Goal: Task Accomplishment & Management: Use online tool/utility

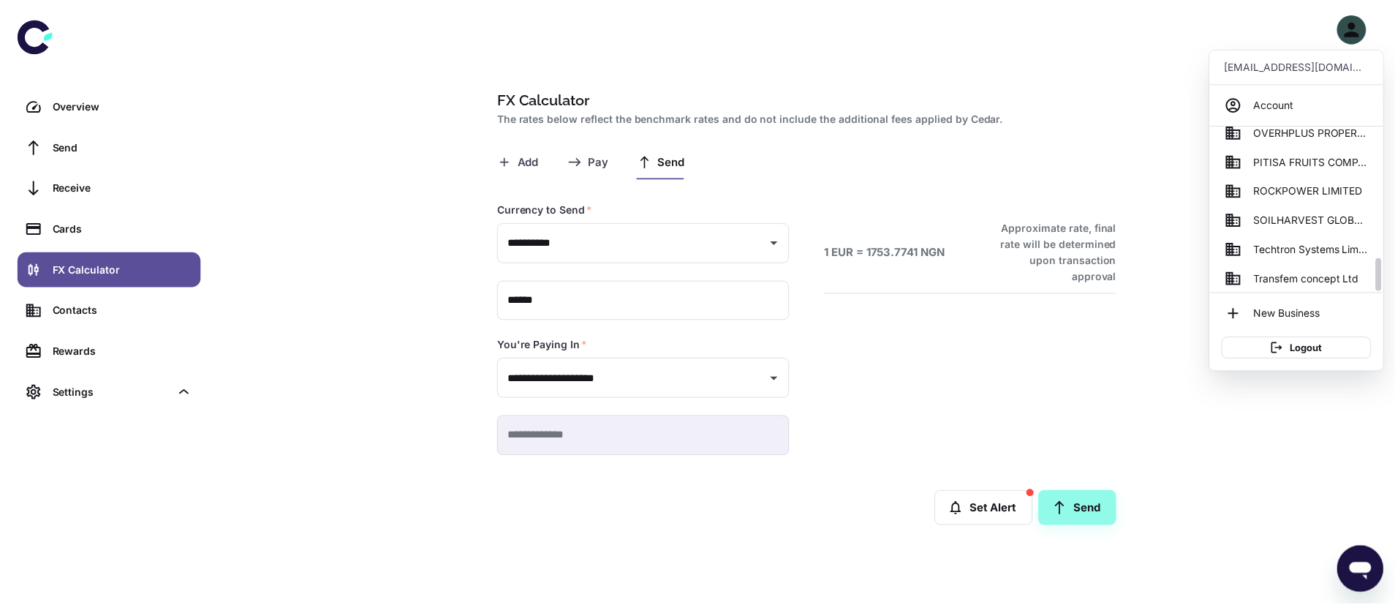
scroll to position [640, 0]
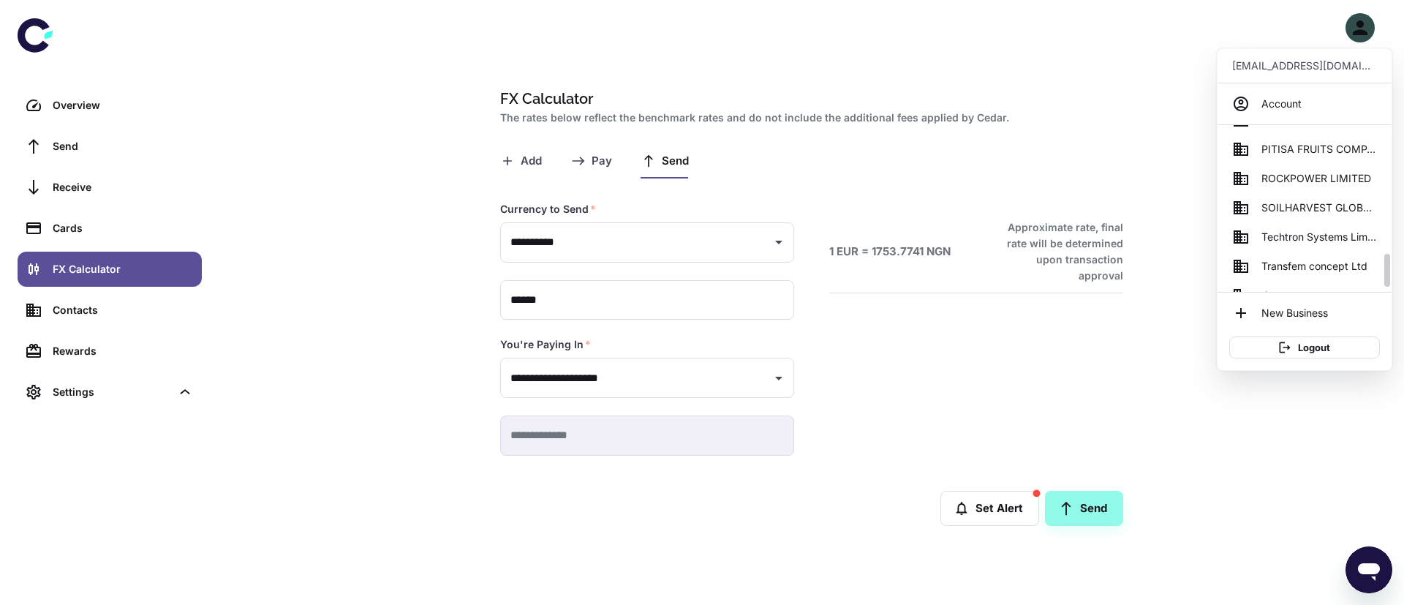
click at [1322, 208] on span "SOILHARVEST GLOBAL BUSINESS SERVICES" at bounding box center [1319, 208] width 116 height 16
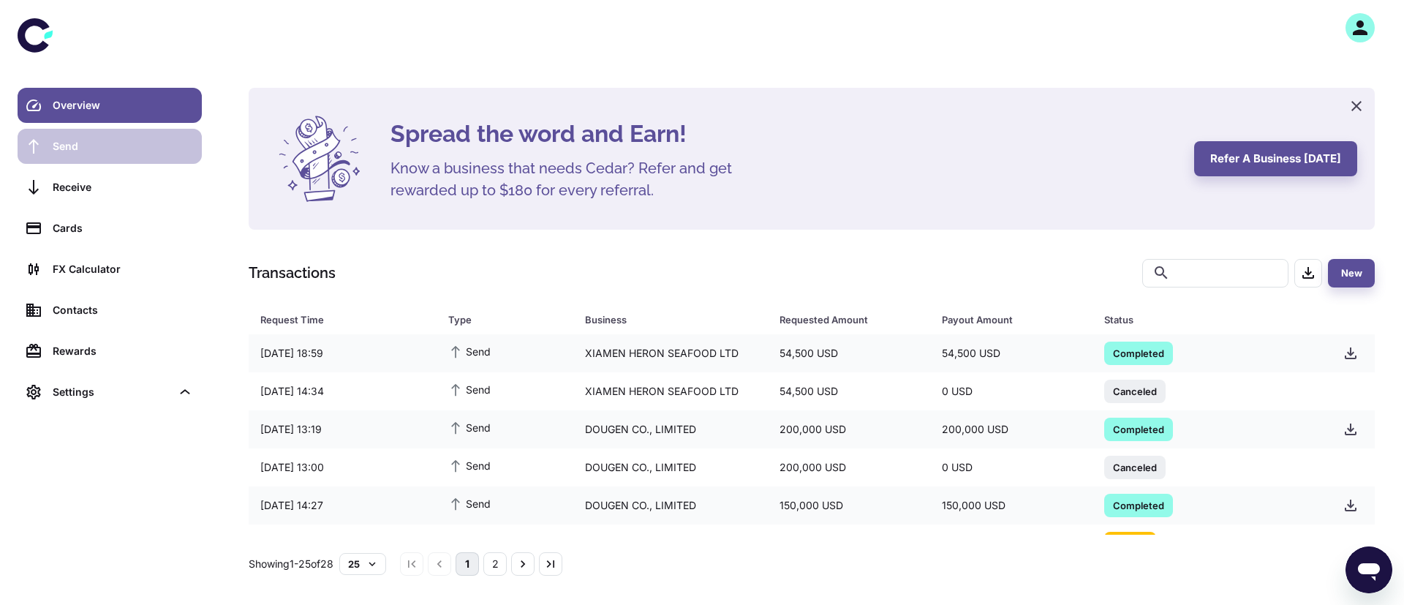
click at [99, 157] on link "Send" at bounding box center [110, 146] width 184 height 35
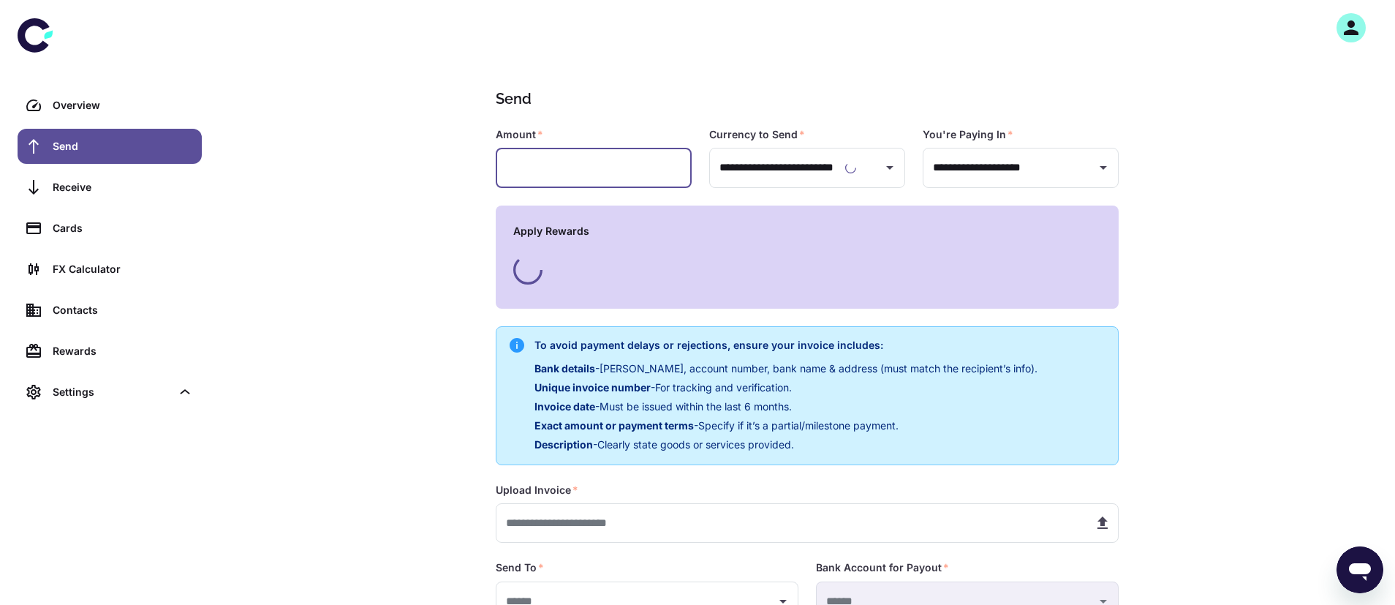
click at [537, 177] on input "text" at bounding box center [594, 168] width 196 height 40
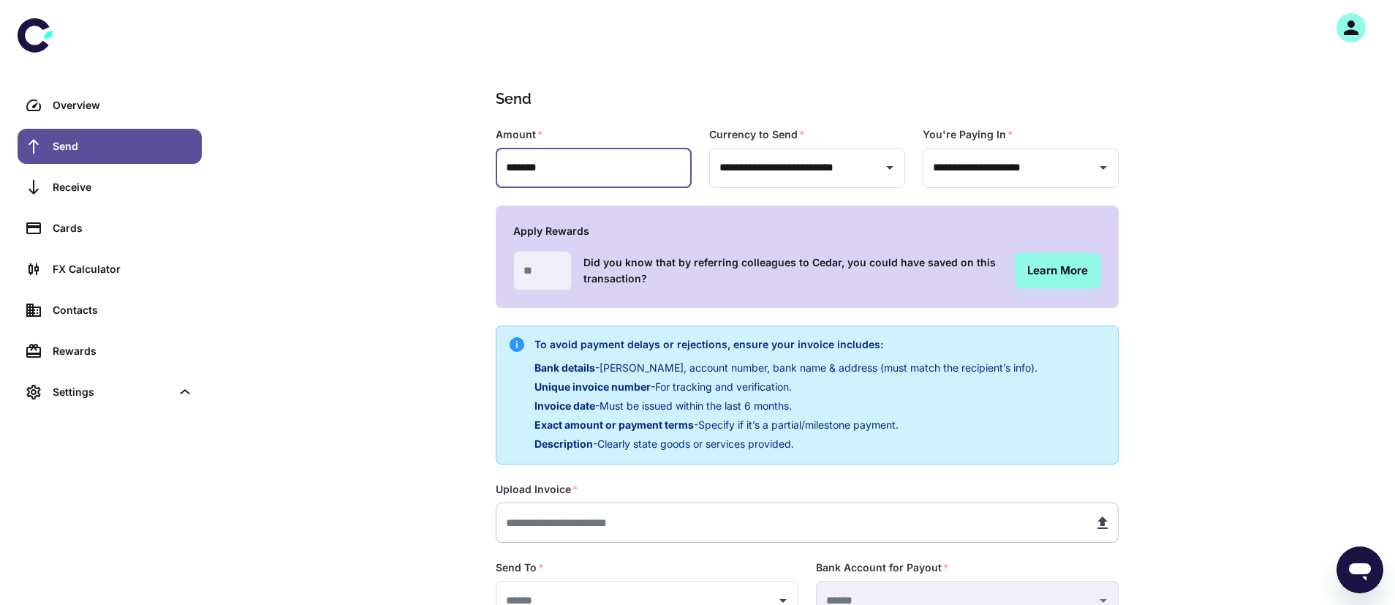
type input "*******"
click at [539, 524] on input "text" at bounding box center [789, 522] width 586 height 40
type input "**********"
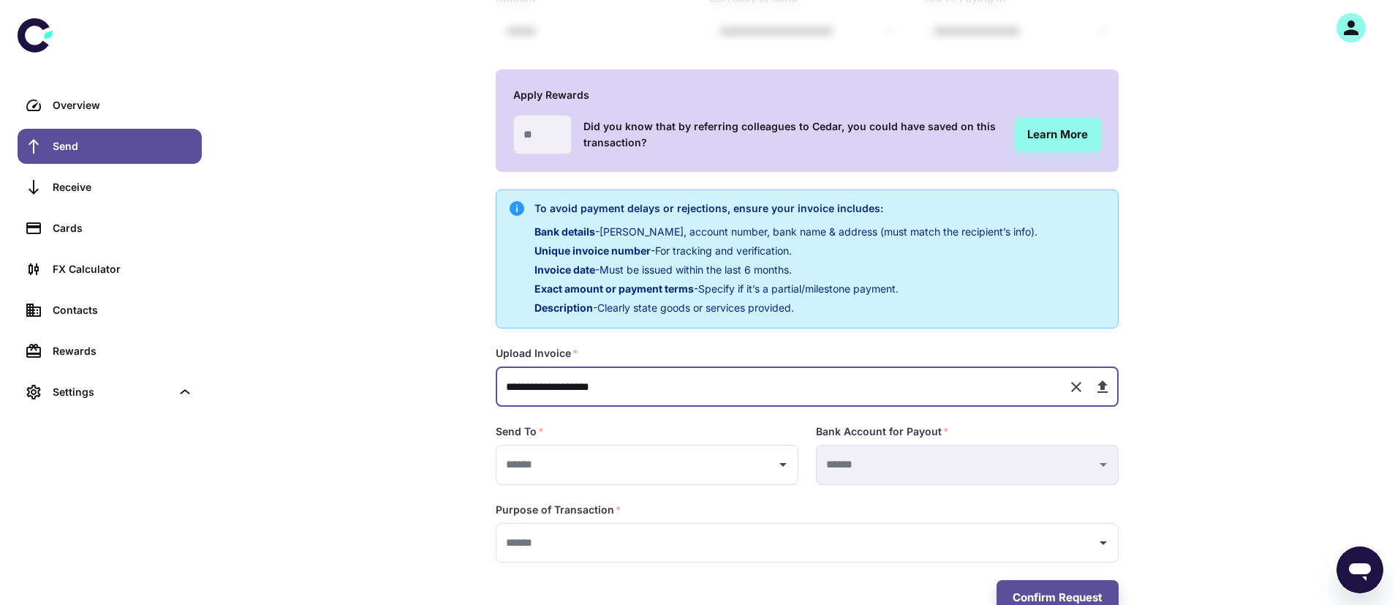
scroll to position [175, 0]
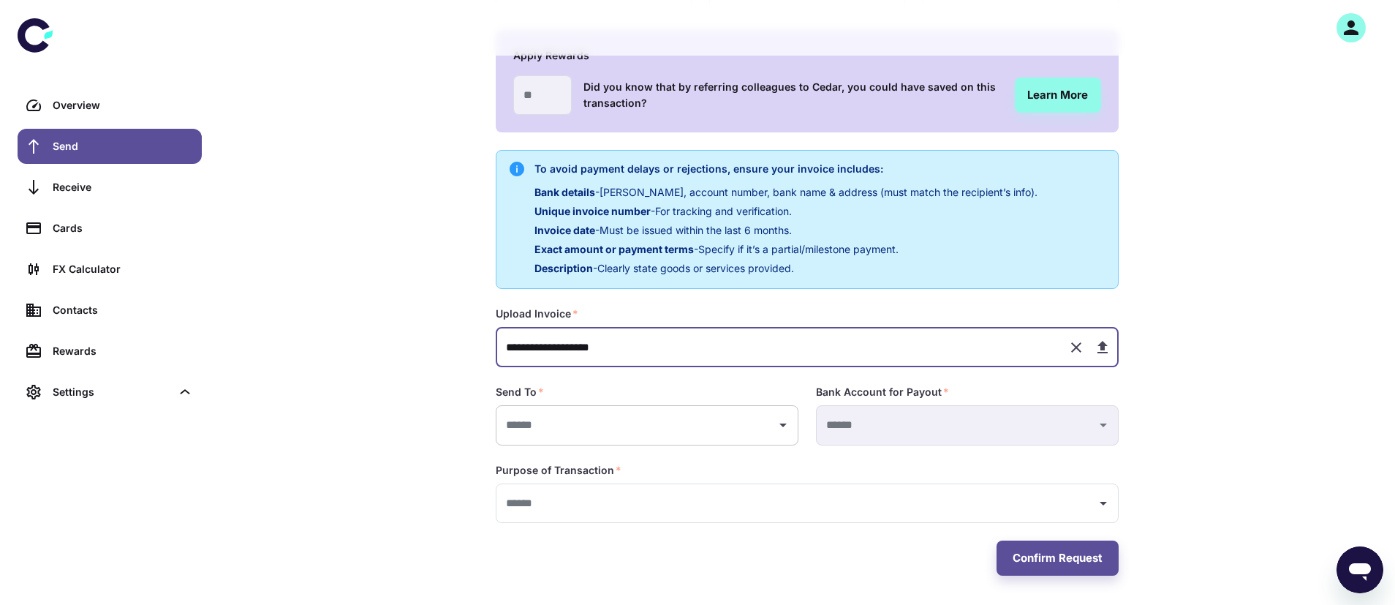
click at [517, 423] on input "text" at bounding box center [636, 425] width 268 height 27
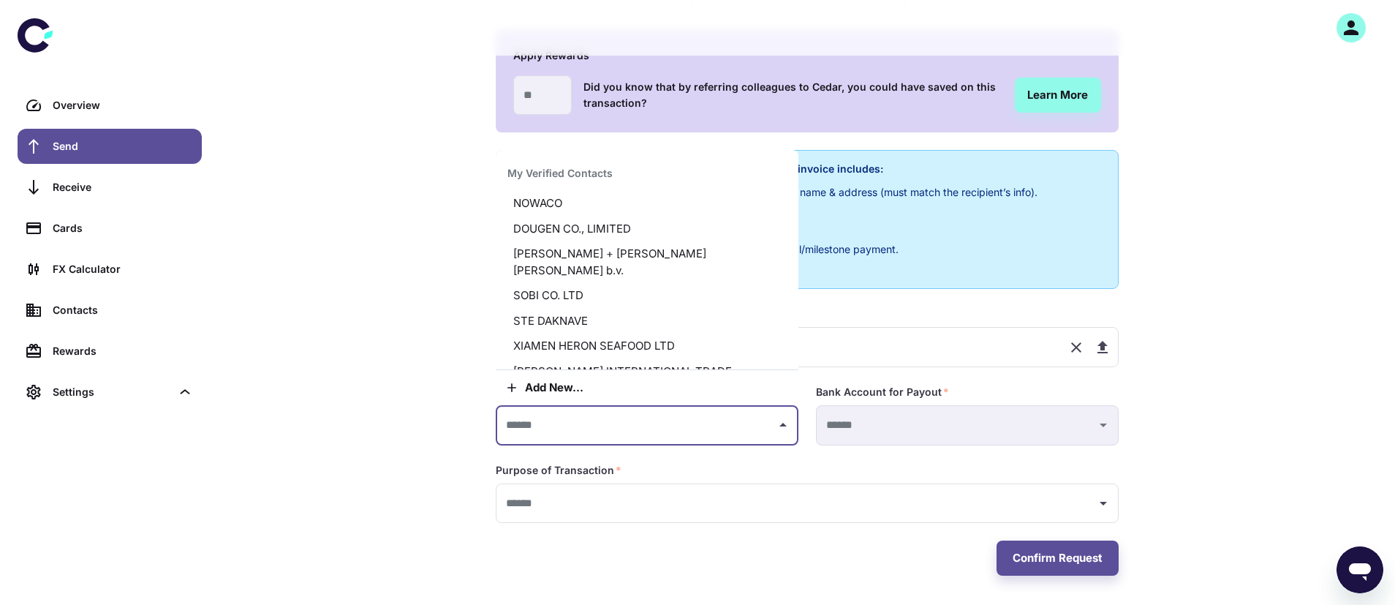
click at [586, 225] on li "DOUGEN CO., LIMITED" at bounding box center [647, 229] width 303 height 26
type input "**********"
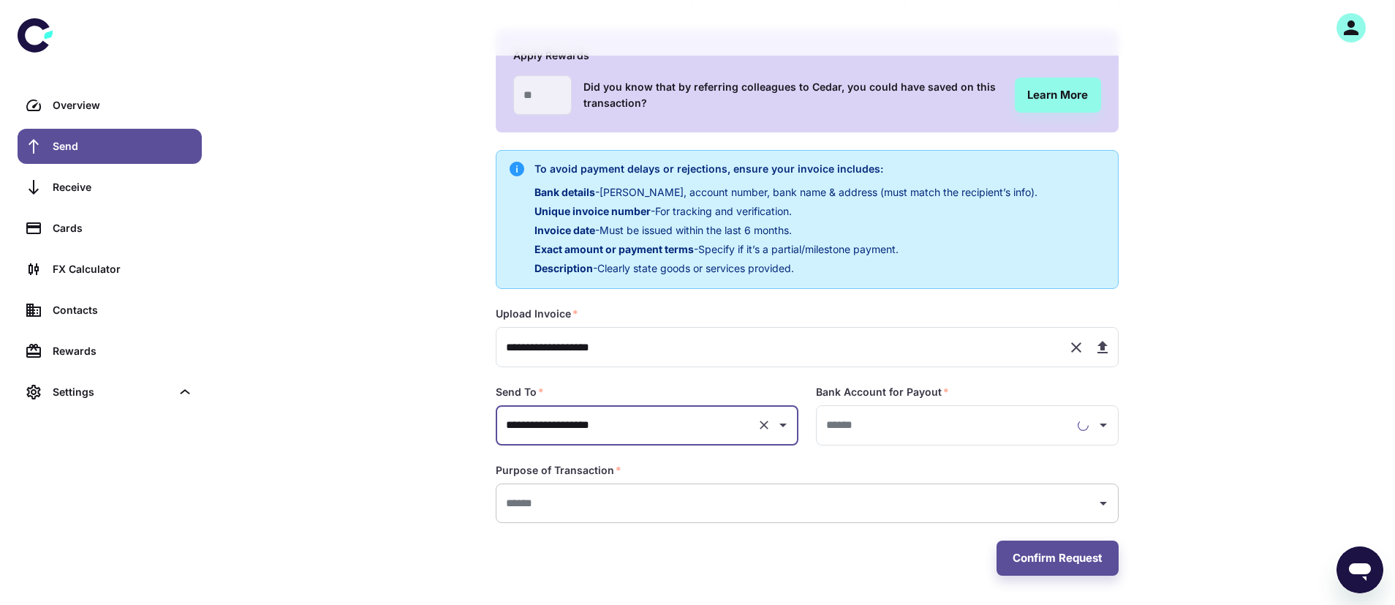
type input "**********"
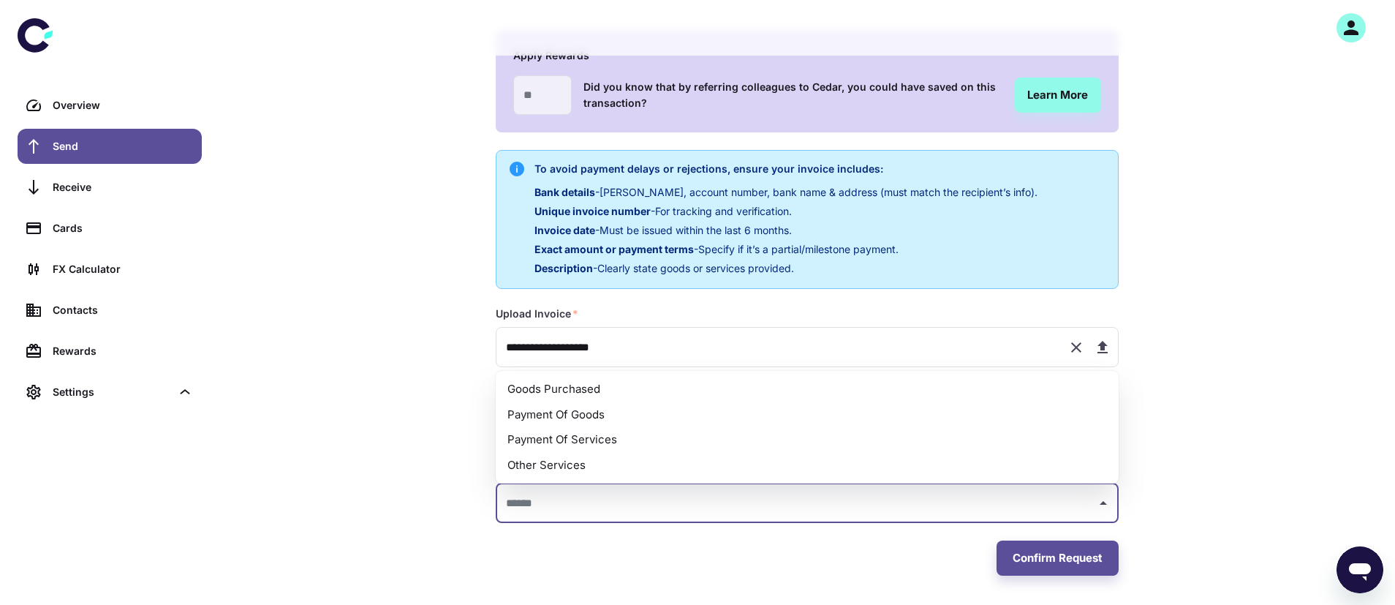
click at [564, 506] on input "text" at bounding box center [796, 503] width 588 height 27
click at [581, 417] on li "Payment Of Goods" at bounding box center [807, 415] width 623 height 26
type input "**********"
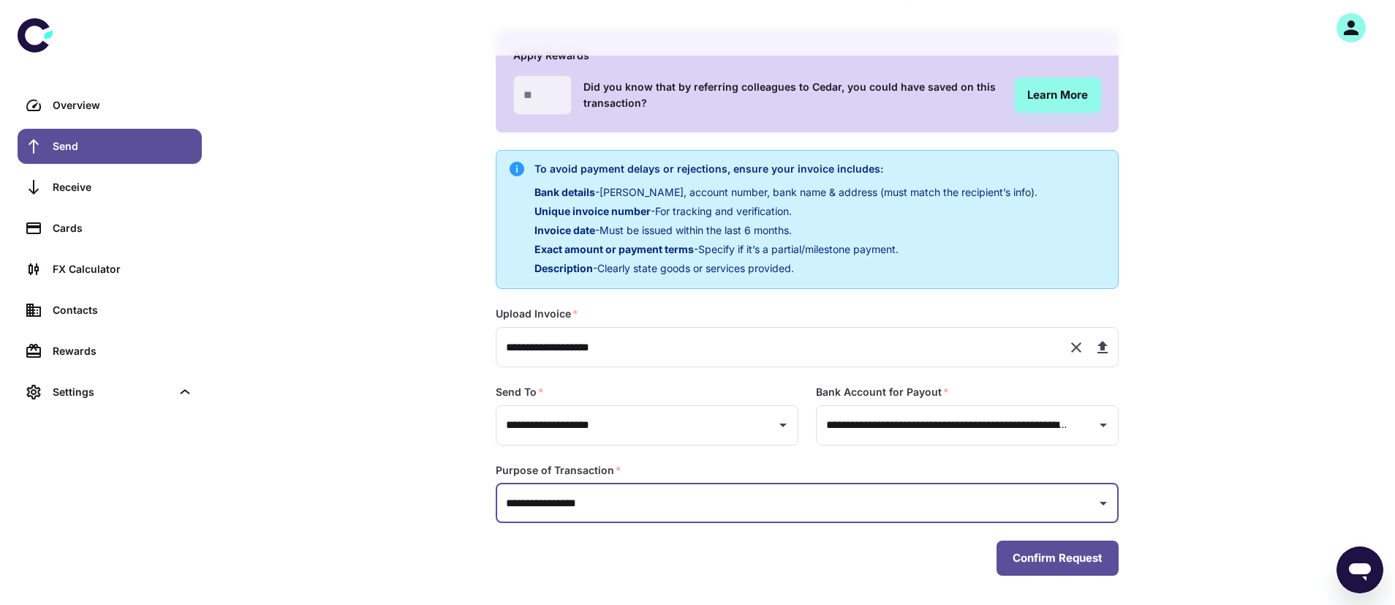
click at [1044, 559] on button "Confirm Request" at bounding box center [1058, 557] width 122 height 35
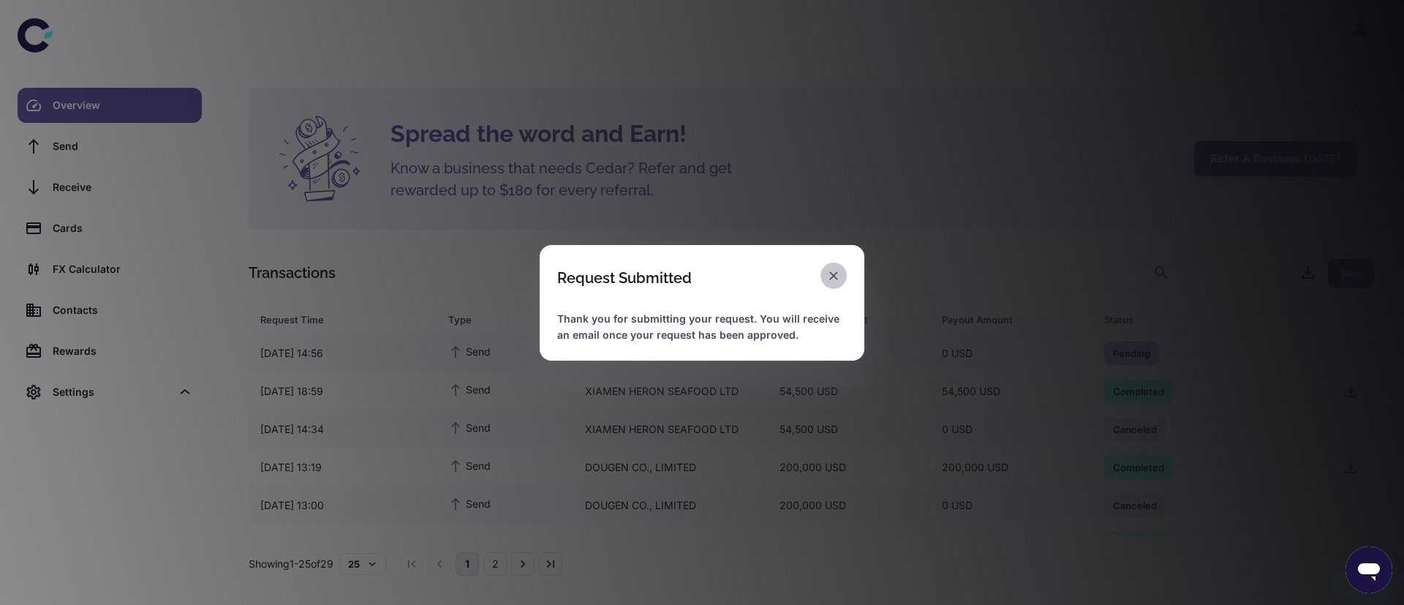
click at [834, 274] on icon "button" at bounding box center [833, 275] width 9 height 9
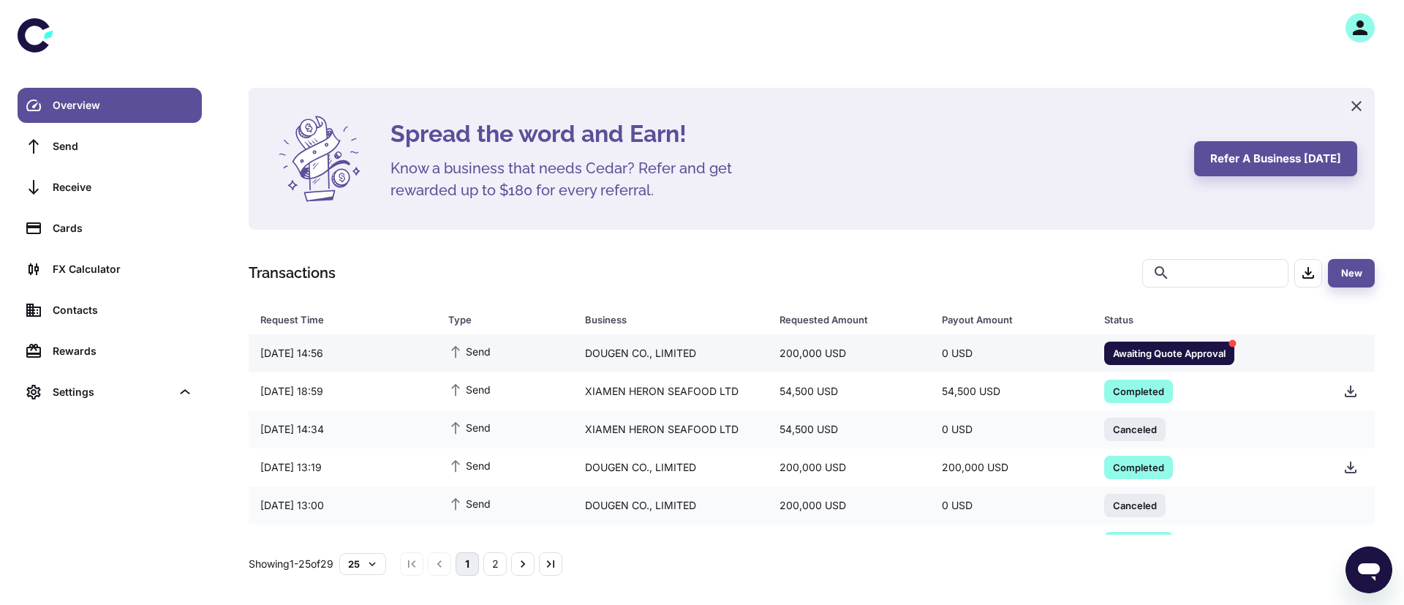
click at [994, 352] on div "0 USD" at bounding box center [1011, 353] width 162 height 28
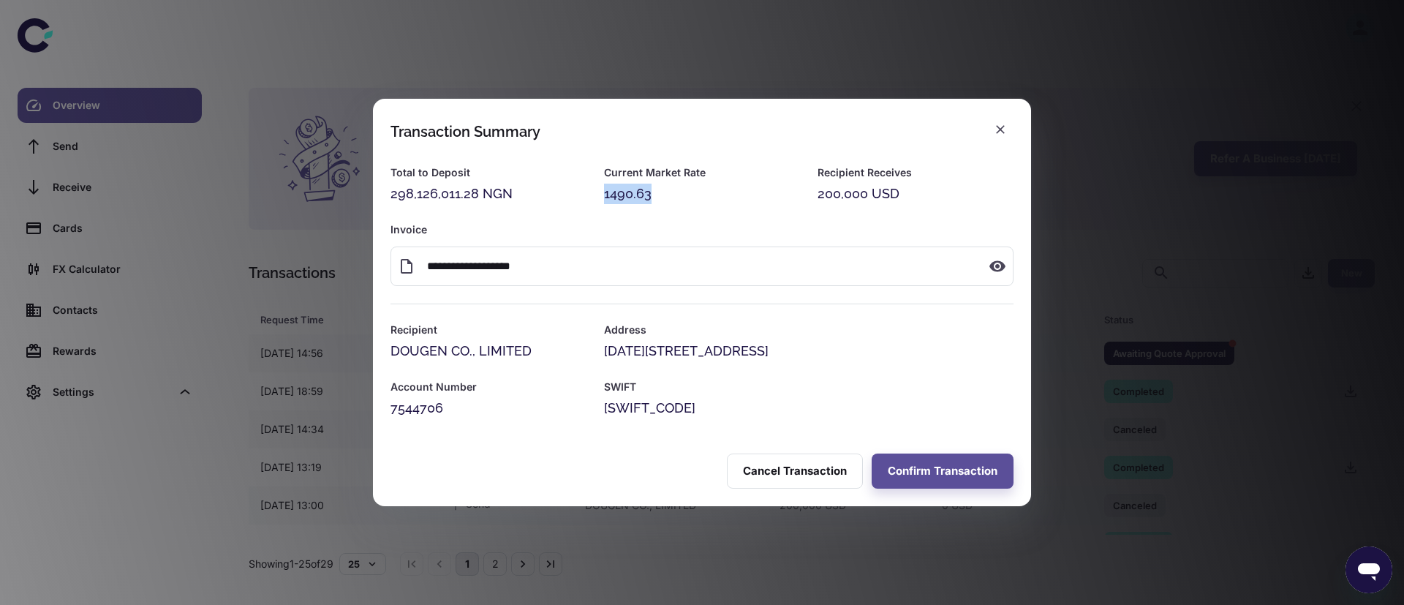
drag, startPoint x: 601, startPoint y: 192, endPoint x: 668, endPoint y: 203, distance: 68.2
click at [668, 203] on div "Current Market Rate 1490.63" at bounding box center [693, 175] width 214 height 57
copy div "1490.63"
drag, startPoint x: 518, startPoint y: 201, endPoint x: 383, endPoint y: 197, distance: 134.6
click at [383, 197] on div "Total to Deposit 298,126,011.28 NGN" at bounding box center [480, 175] width 214 height 57
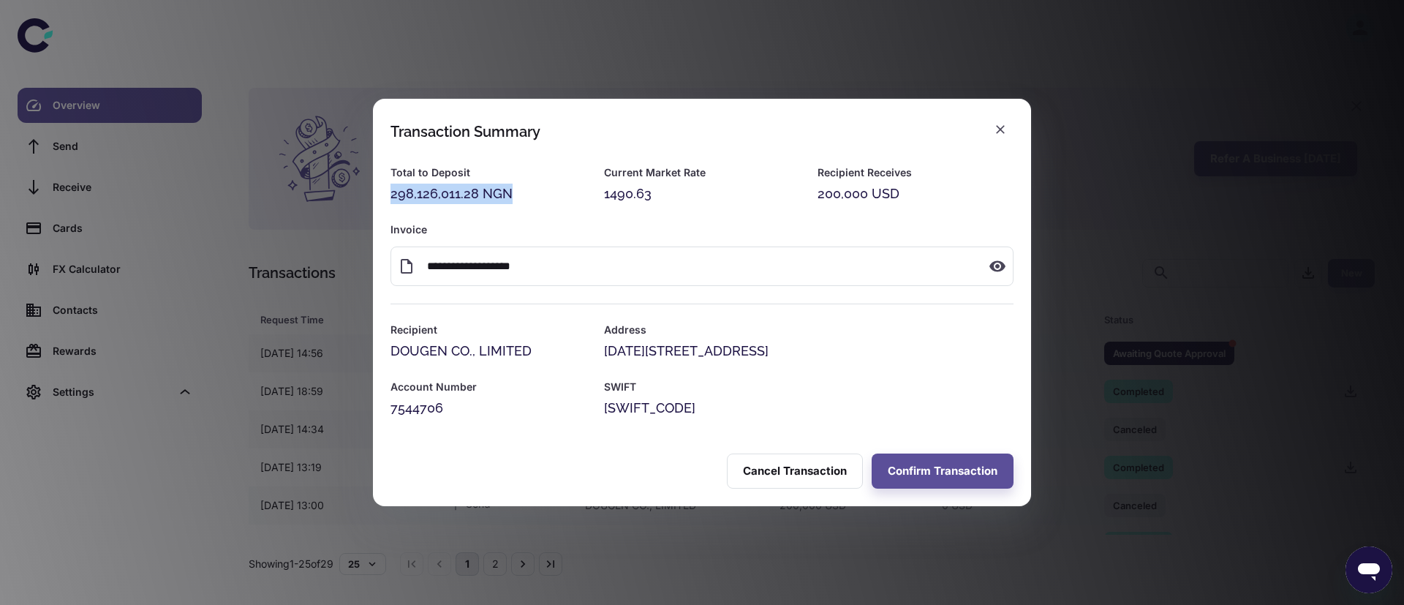
copy div "298,126,011.28 NGN"
click at [937, 469] on button "Confirm Transaction" at bounding box center [943, 470] width 142 height 35
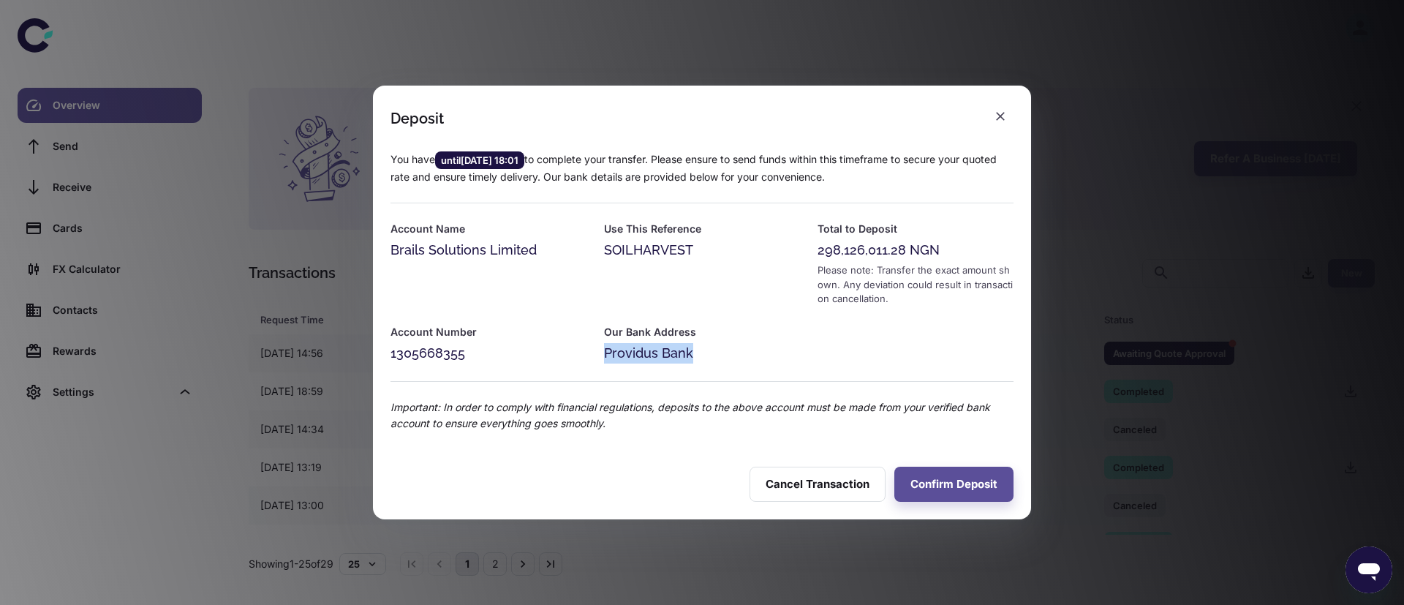
drag, startPoint x: 598, startPoint y: 358, endPoint x: 699, endPoint y: 358, distance: 100.9
click at [699, 358] on div "Our Bank Address Providus Bank" at bounding box center [693, 334] width 214 height 57
copy div "Providus Bank"
drag, startPoint x: 539, startPoint y: 255, endPoint x: 389, endPoint y: 251, distance: 150.0
click at [389, 251] on div "Account Name Brails Solutions Limited" at bounding box center [480, 254] width 214 height 103
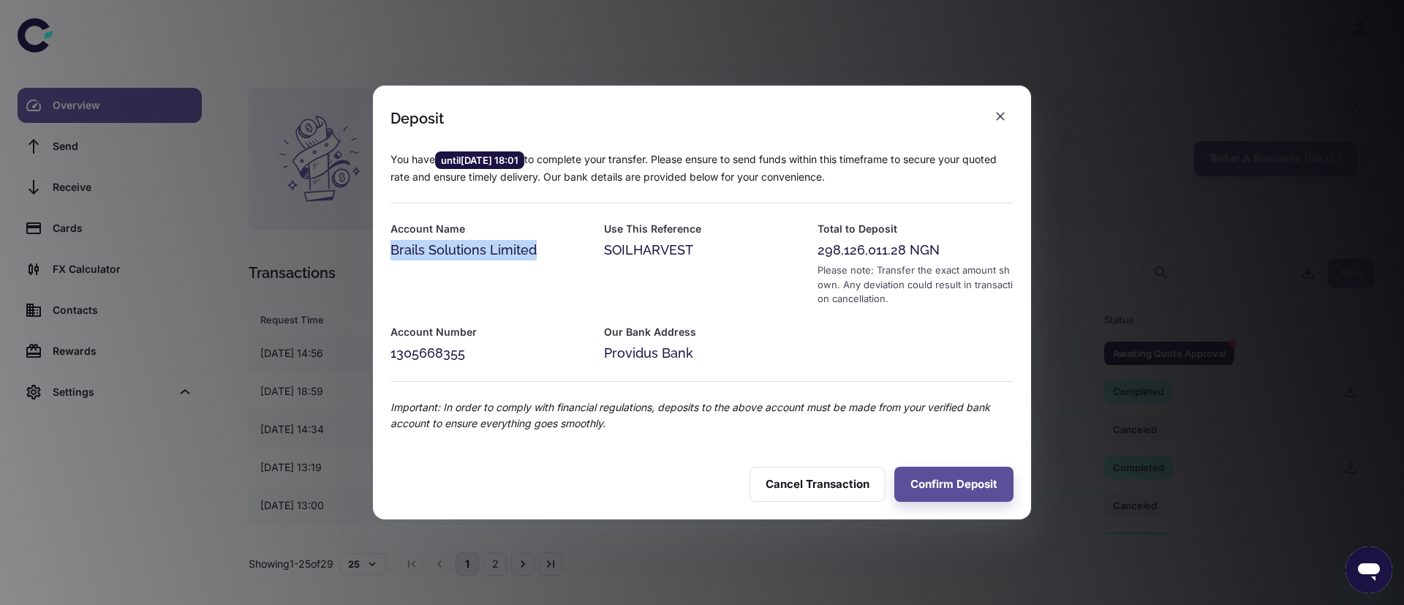
copy div "Brails Solutions Limited"
drag, startPoint x: 468, startPoint y: 359, endPoint x: 386, endPoint y: 358, distance: 81.9
click at [386, 358] on div "Account Number 1305668355" at bounding box center [480, 334] width 214 height 57
copy div "1305668355"
drag, startPoint x: 600, startPoint y: 227, endPoint x: 698, endPoint y: 259, distance: 102.4
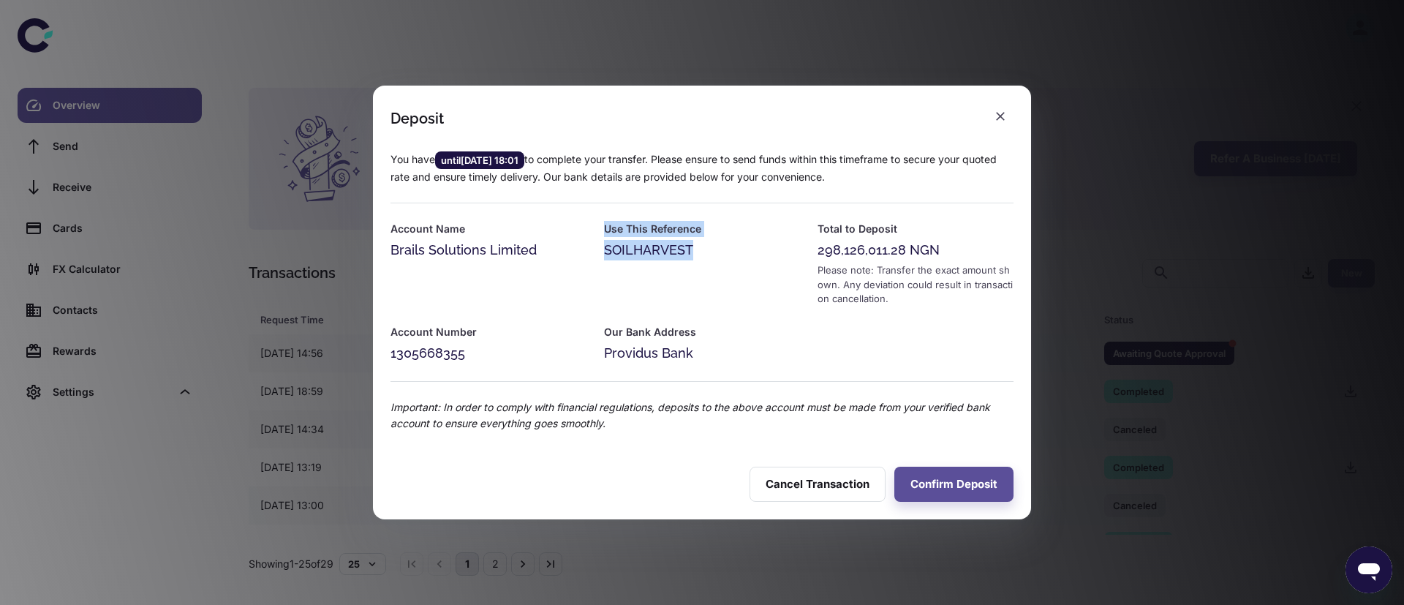
click at [698, 259] on div "Use This Reference SOILHARVEST" at bounding box center [693, 254] width 214 height 103
copy div "Use This Reference SOILHARVEST"
click at [1002, 118] on icon "button" at bounding box center [1000, 116] width 9 height 9
